Goal: Transaction & Acquisition: Purchase product/service

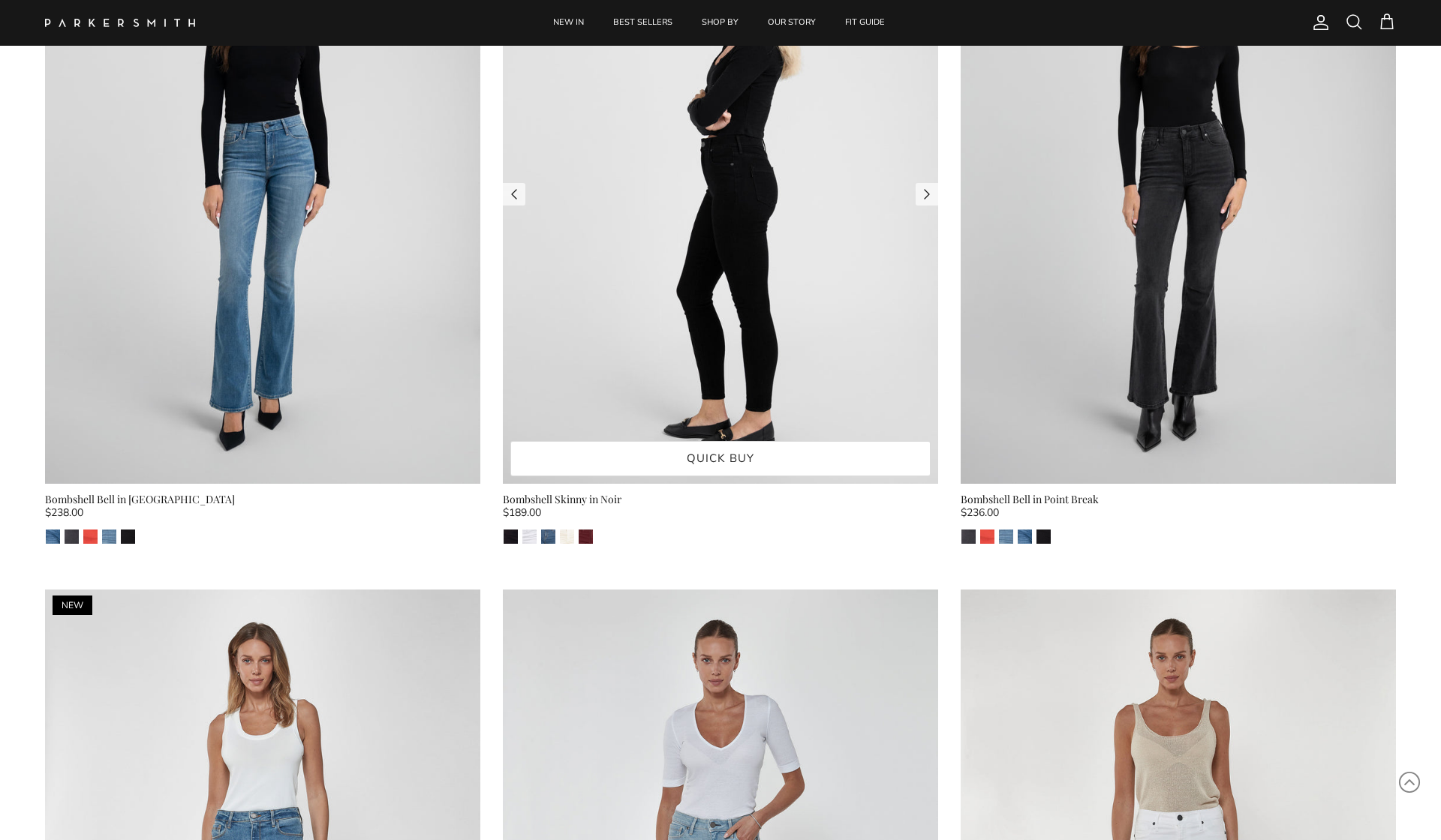
scroll to position [3001, 0]
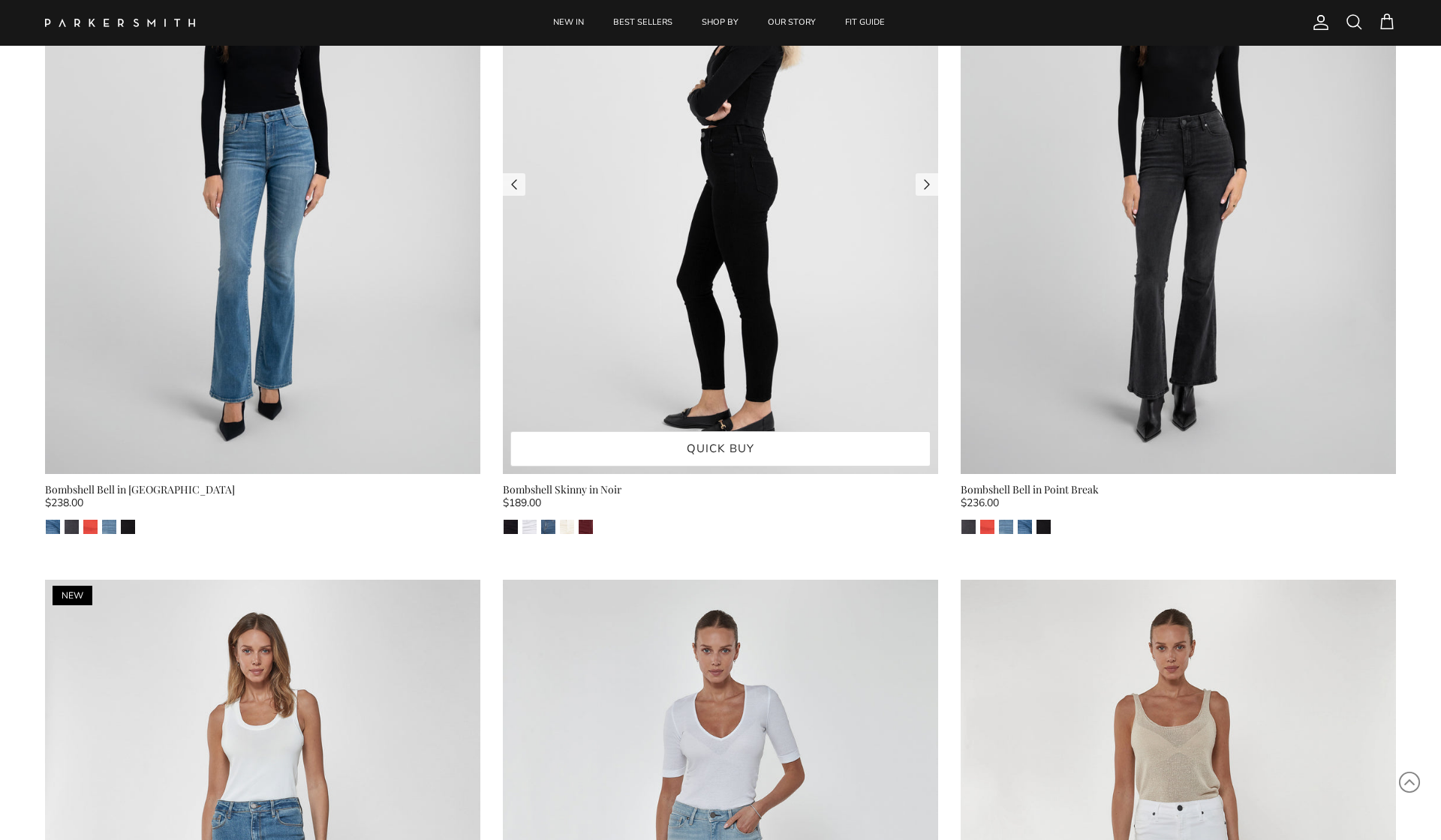
click at [721, 277] on img at bounding box center [720, 184] width 435 height 581
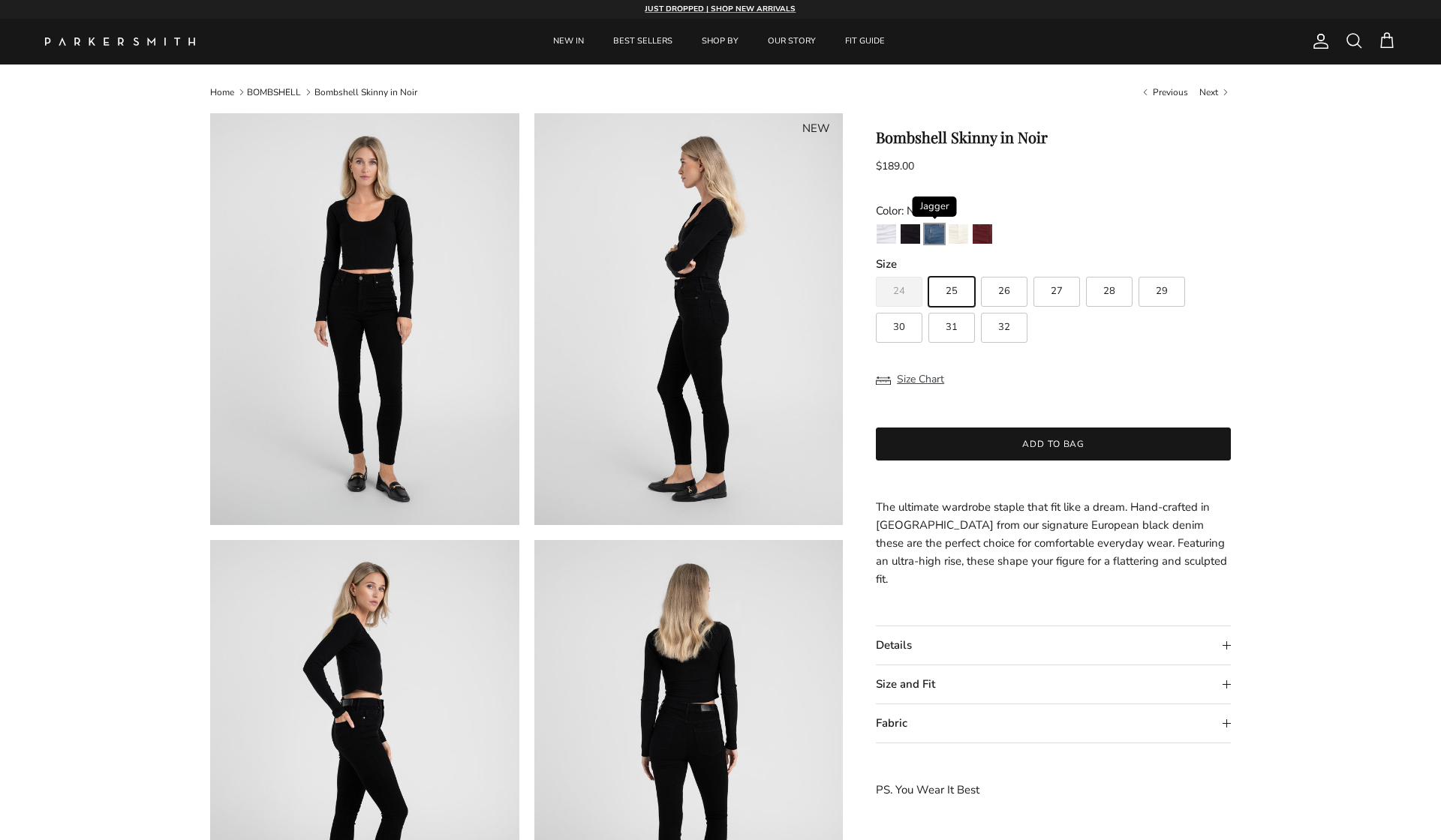
click at [934, 235] on img "Jagger" at bounding box center [934, 234] width 19 height 19
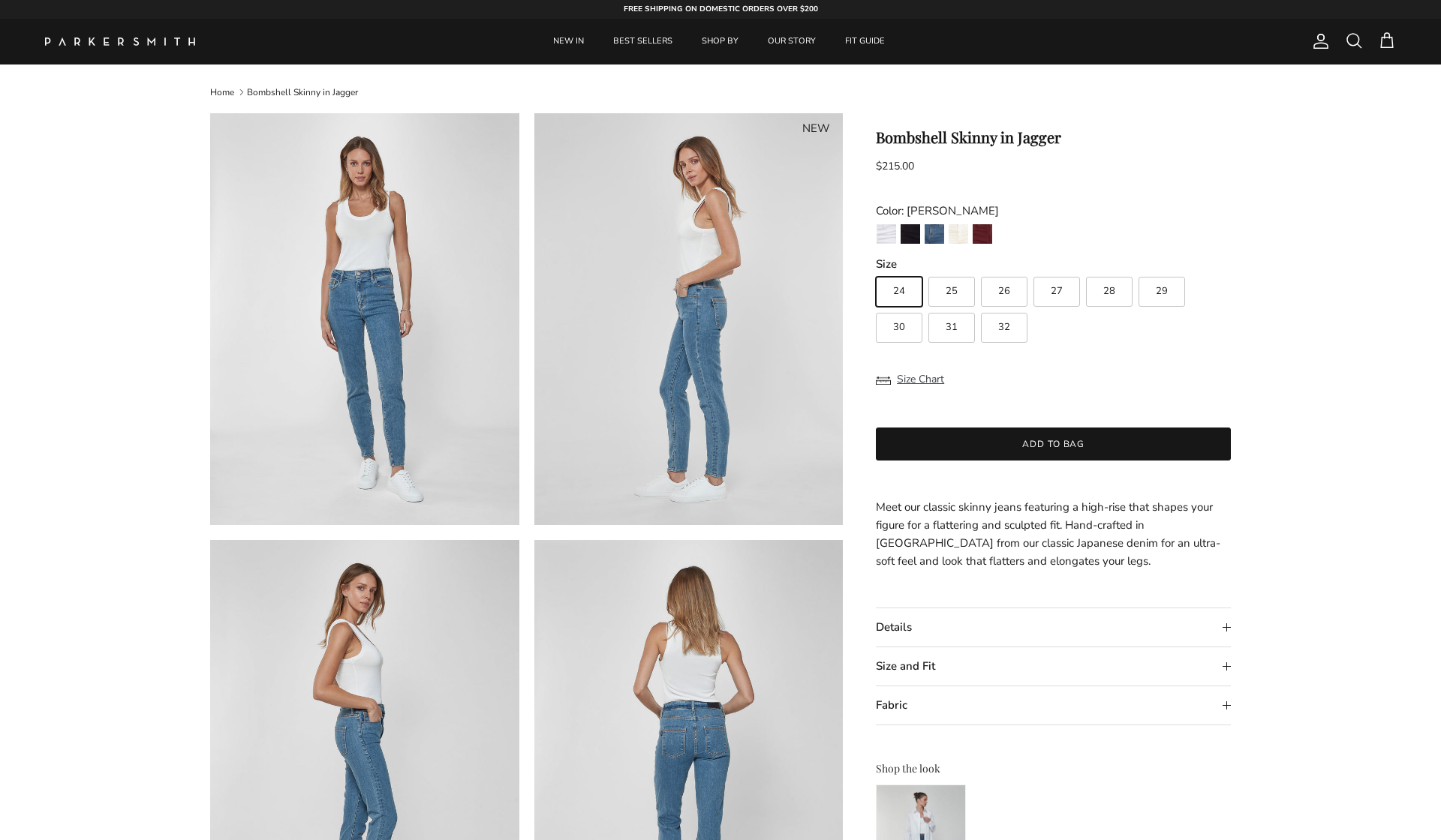
click at [900, 331] on span "30" at bounding box center [899, 327] width 12 height 10
click at [876, 270] on input "30" at bounding box center [875, 270] width 1 height 1
radio input "true"
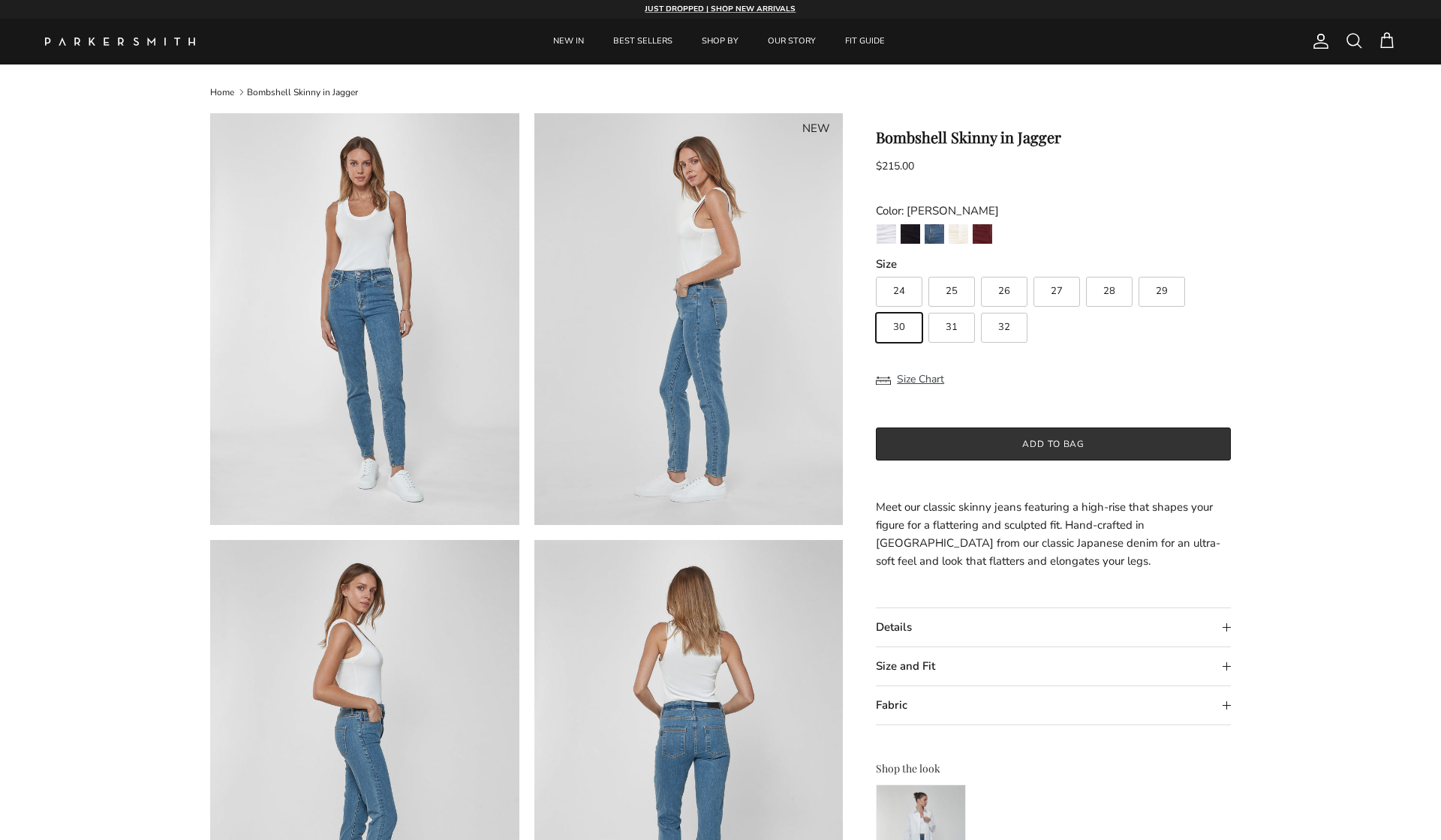
click at [1042, 441] on button "Add to bag" at bounding box center [1053, 444] width 355 height 33
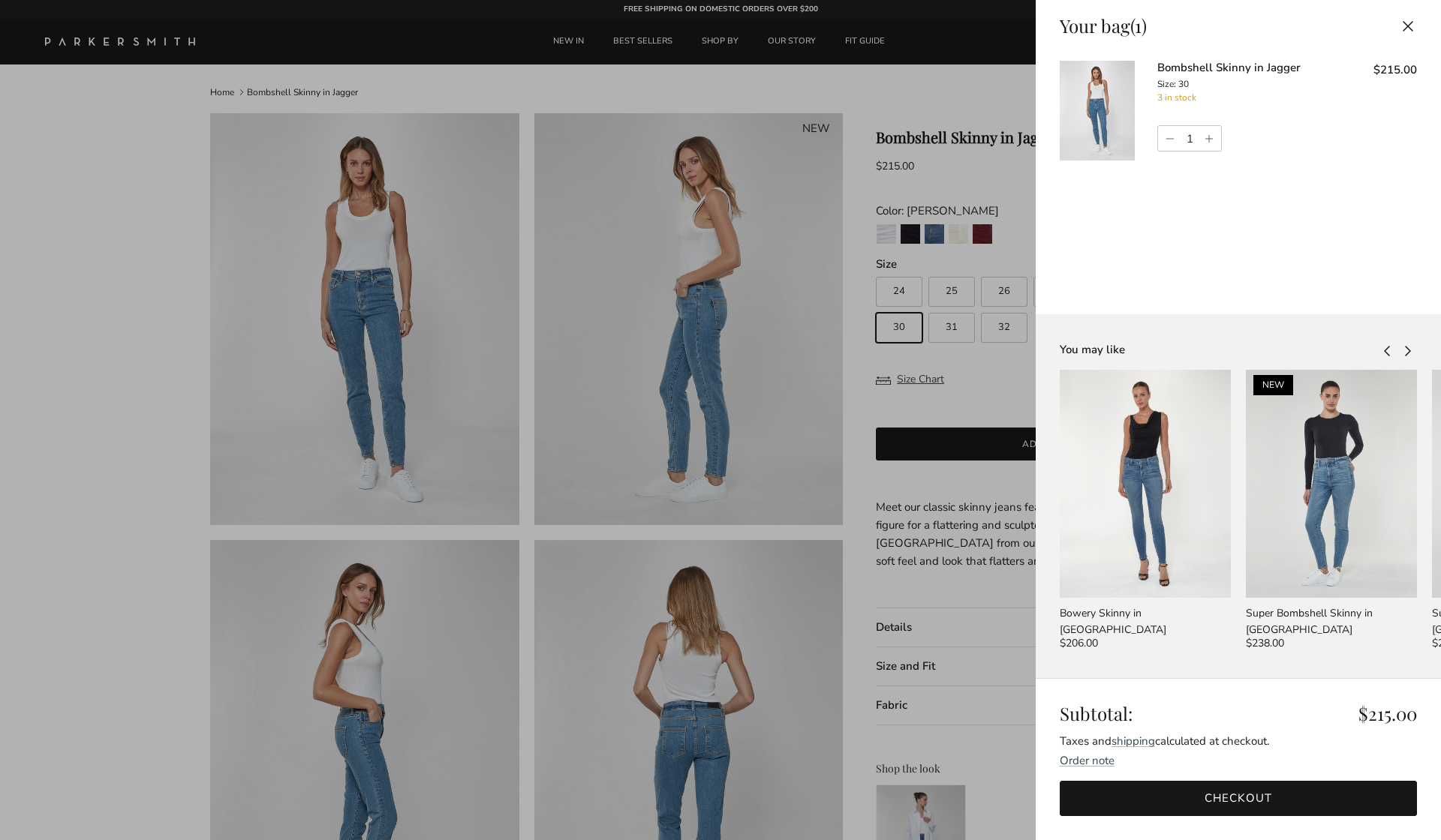
scroll to position [0, 1]
click at [1211, 137] on link "Increase quantity" at bounding box center [1211, 138] width 20 height 25
type input "2"
click at [1407, 24] on button "Close" at bounding box center [1408, 25] width 33 height 34
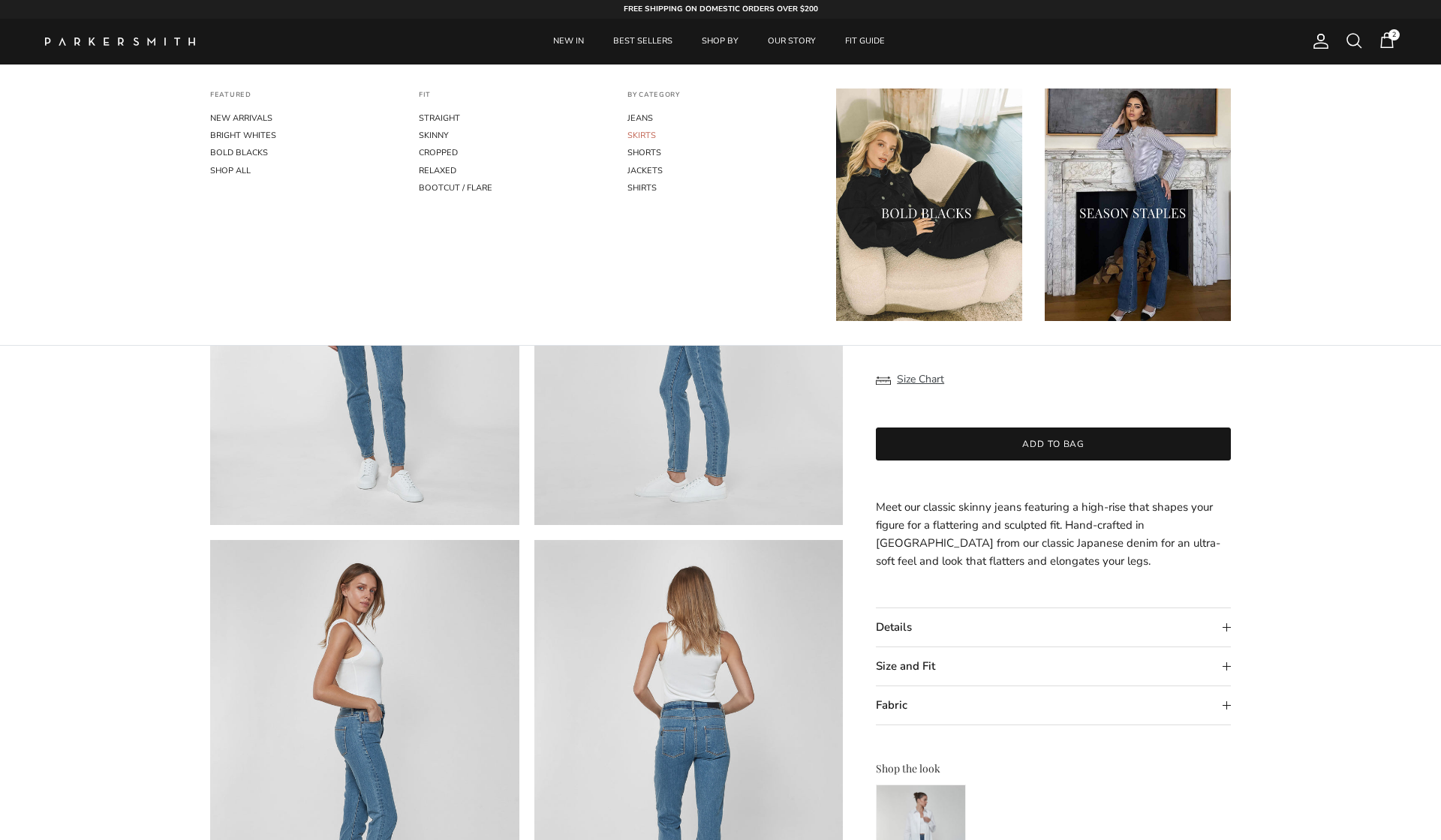
click at [637, 133] on link "SKIRTS" at bounding box center [720, 136] width 186 height 17
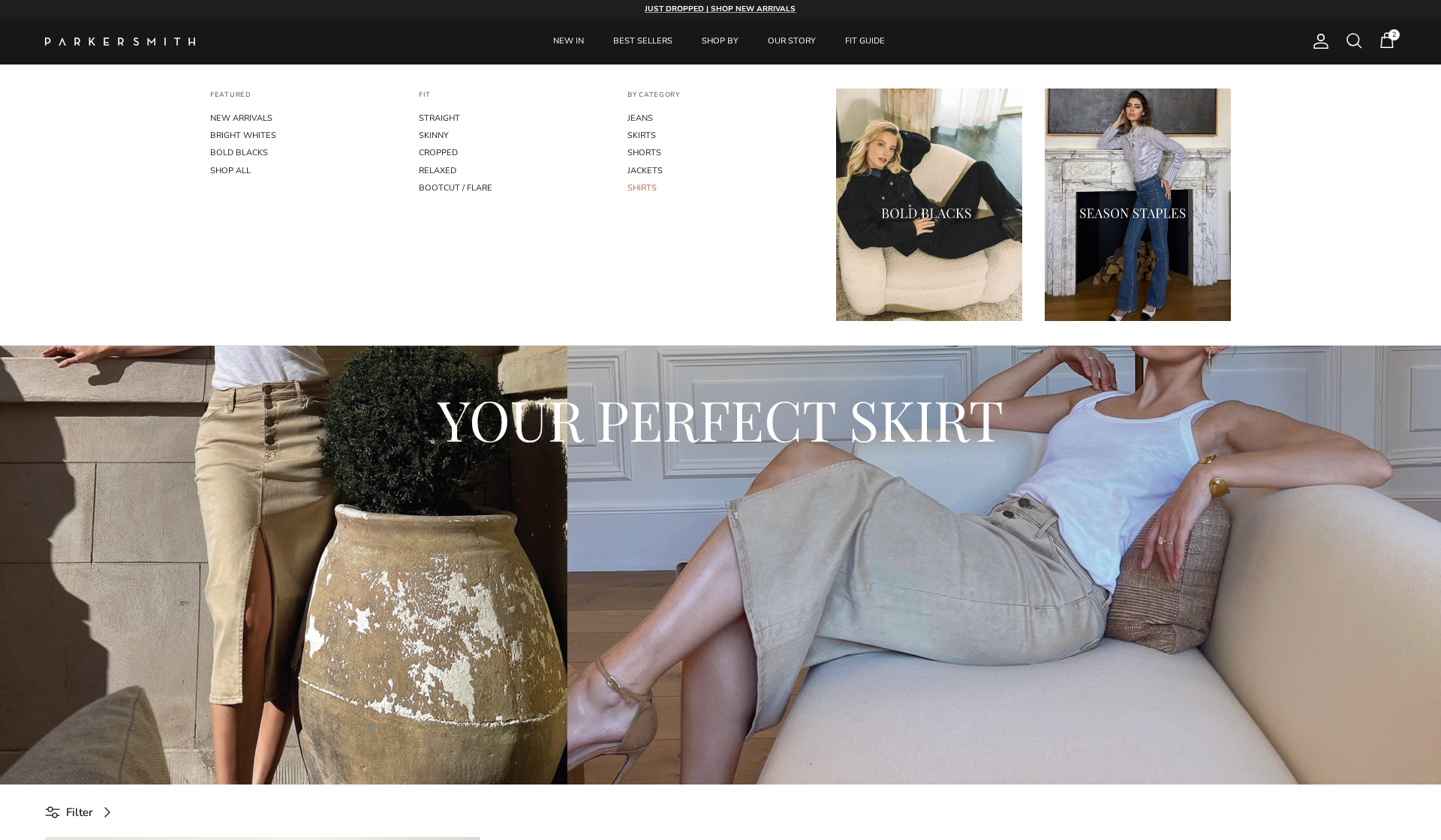
click at [640, 184] on link "SHIRTS" at bounding box center [720, 188] width 186 height 17
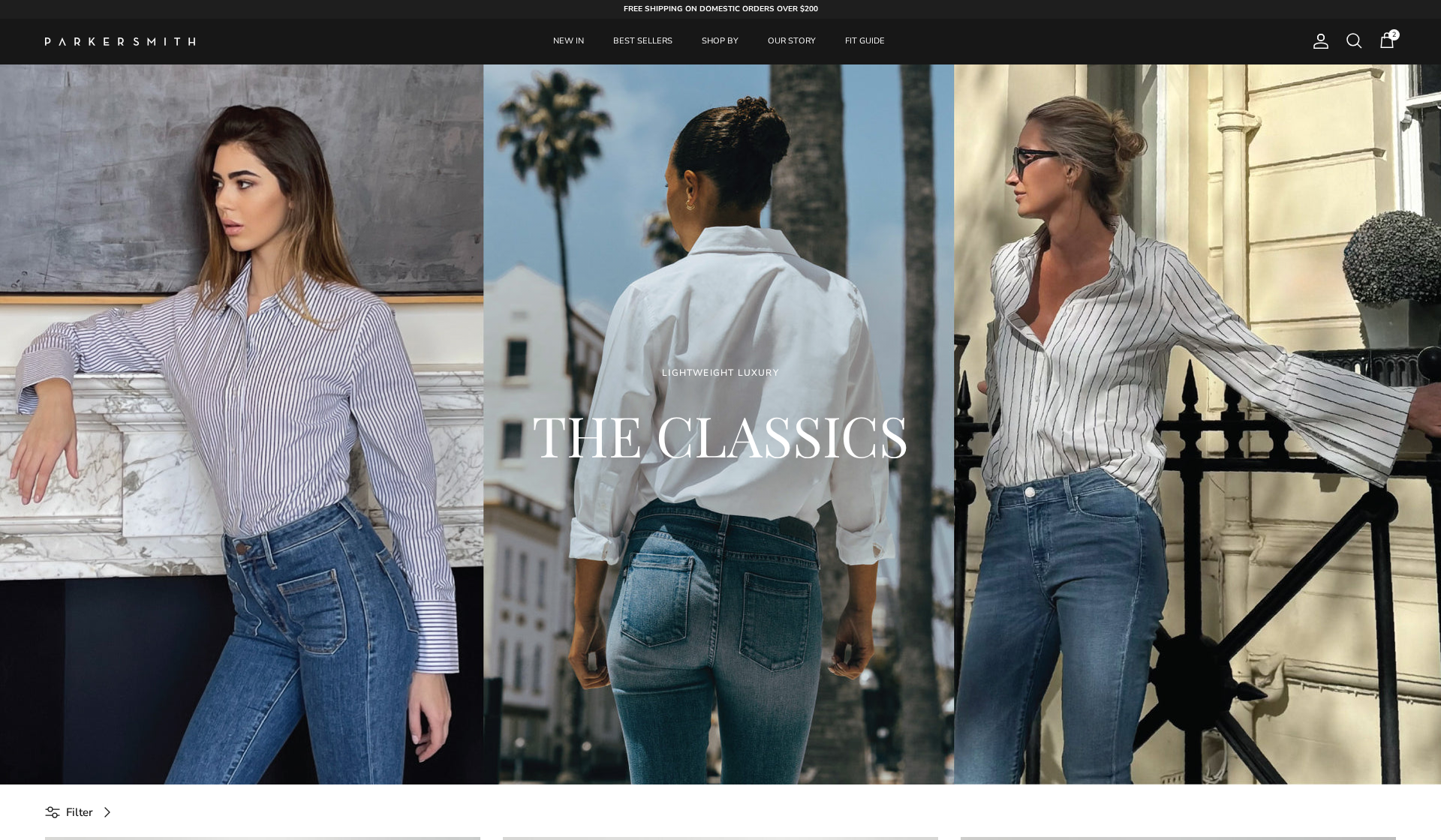
click at [1391, 40] on span "2" at bounding box center [1393, 35] width 11 height 11
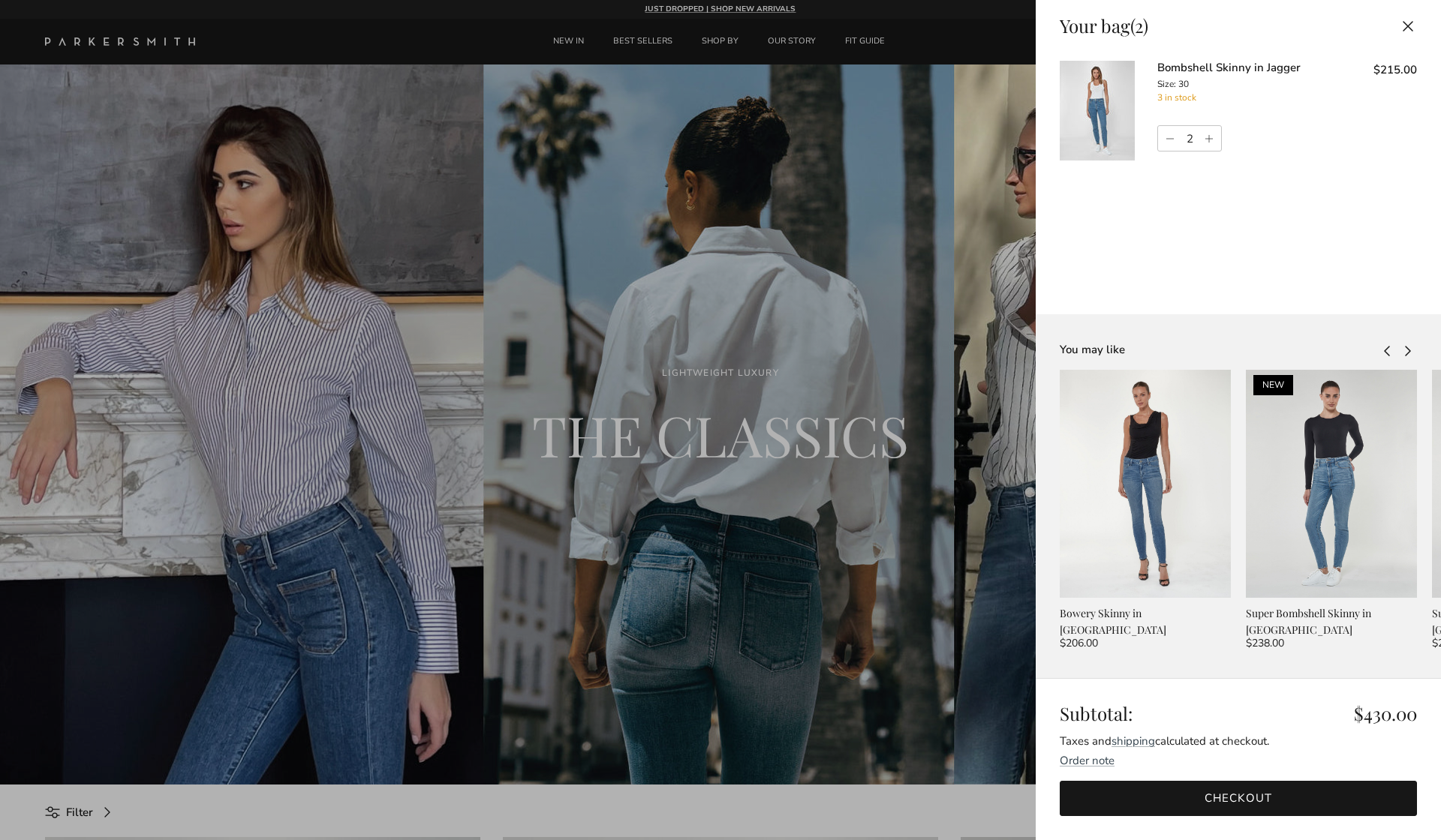
click at [1232, 801] on link "Checkout" at bounding box center [1238, 798] width 357 height 36
